Goal: Task Accomplishment & Management: Manage account settings

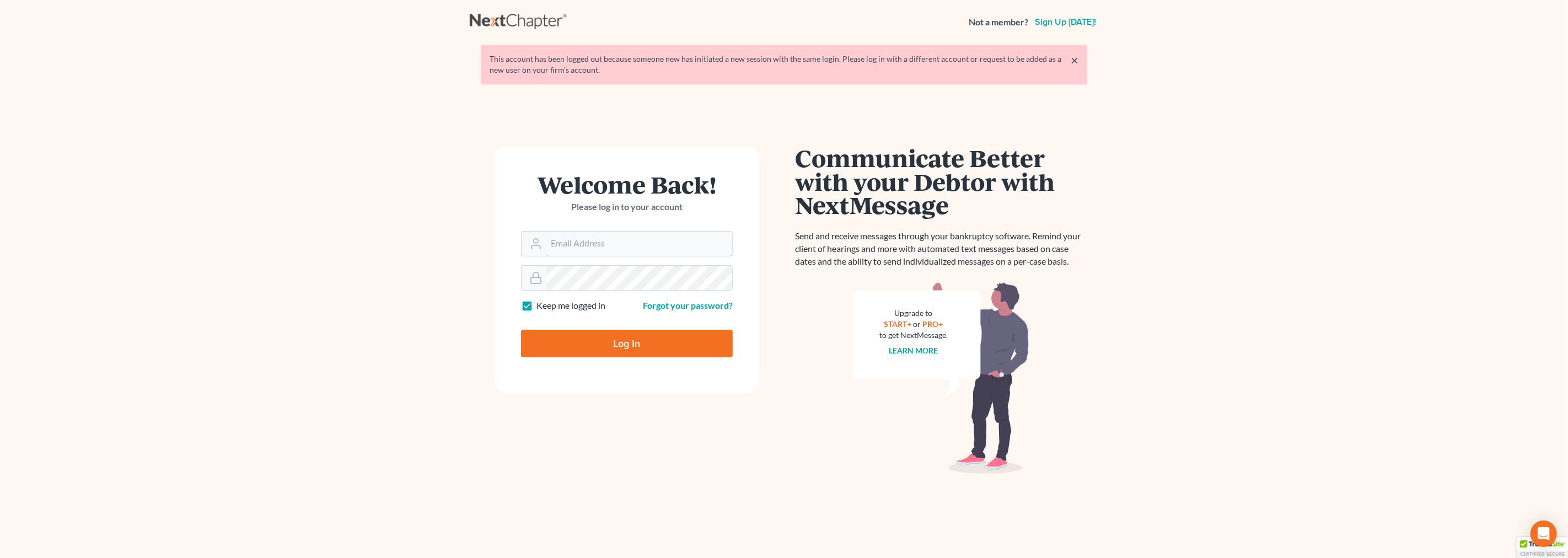
type input "[EMAIL_ADDRESS][DOMAIN_NAME]"
click at [569, 346] on input "Log In" at bounding box center [627, 344] width 212 height 28
type input "Thinking..."
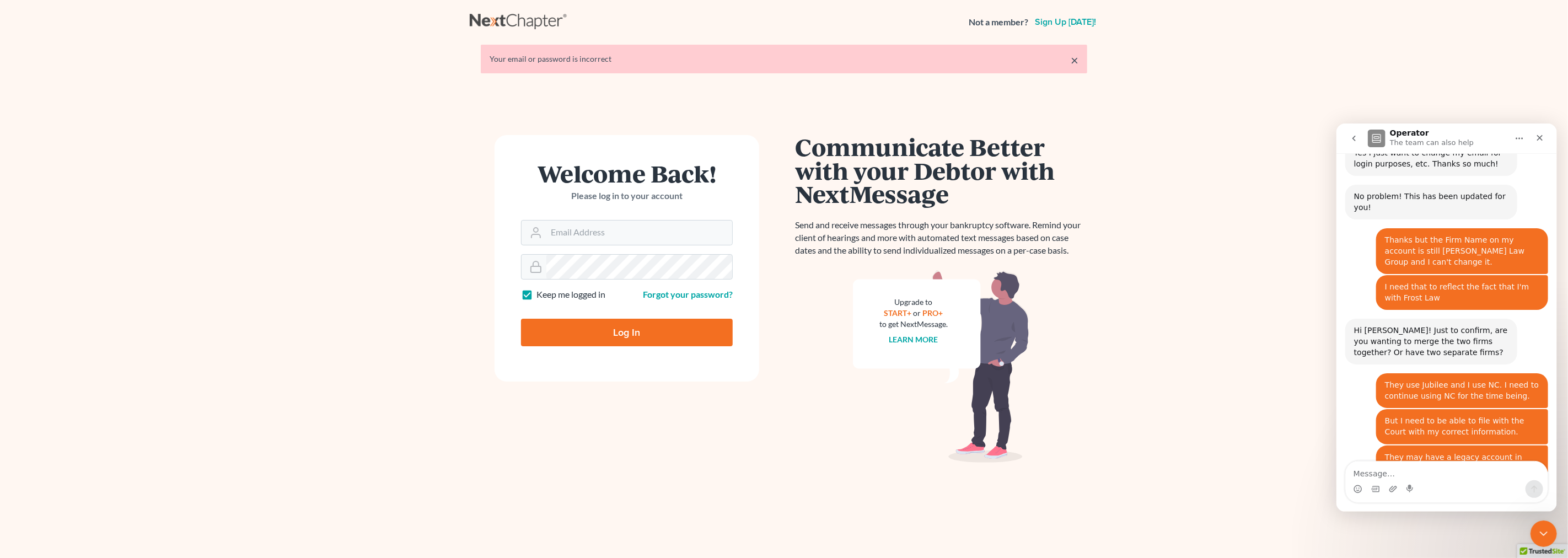
scroll to position [1716, 0]
